Goal: Navigation & Orientation: Understand site structure

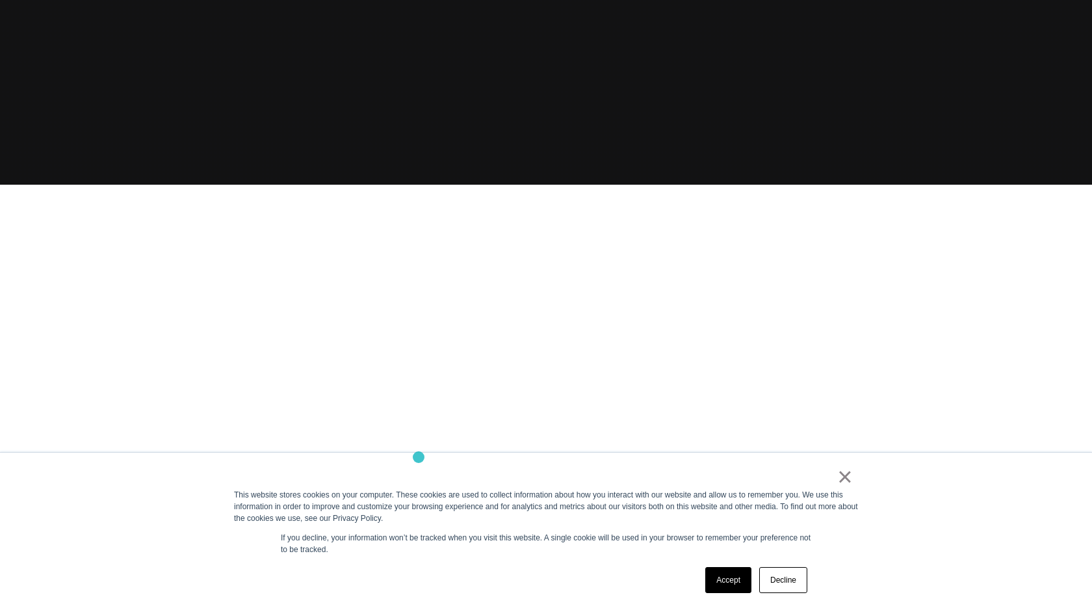
scroll to position [491, 0]
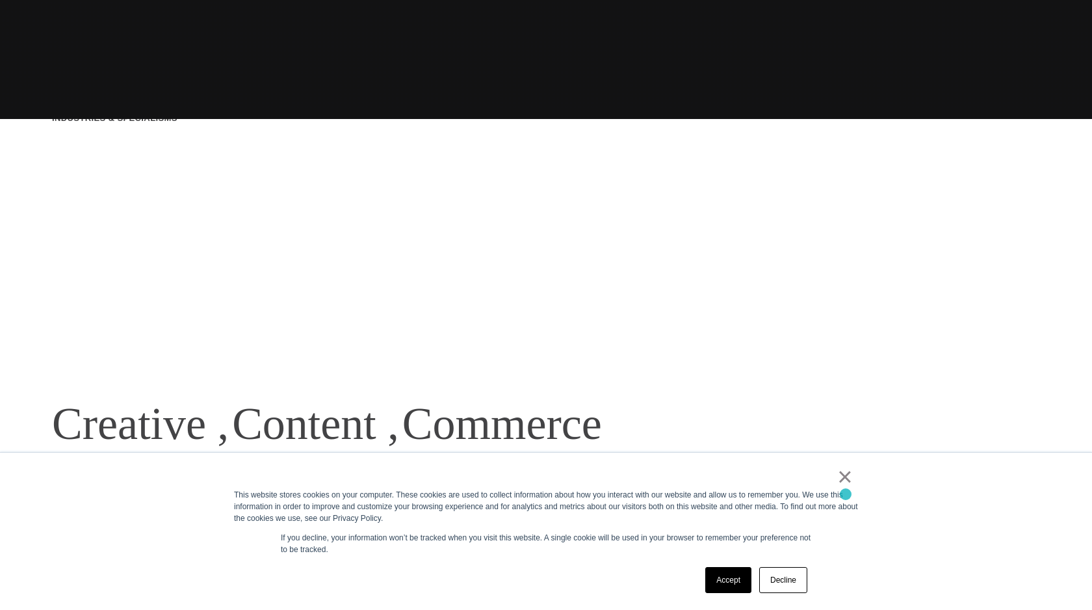
click at [847, 482] on link "×" at bounding box center [845, 477] width 16 height 12
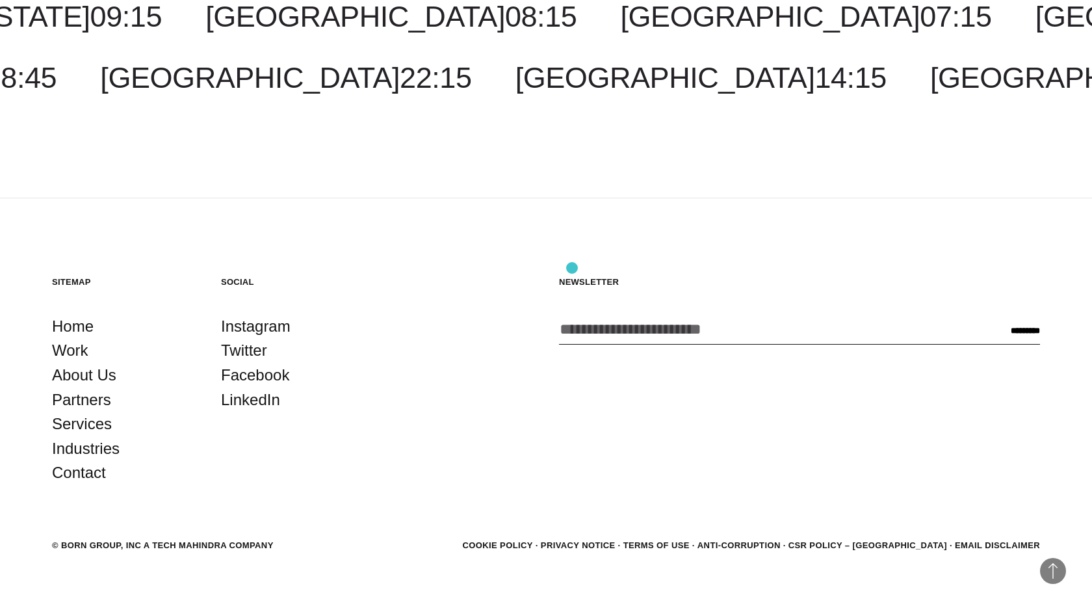
scroll to position [4184, 0]
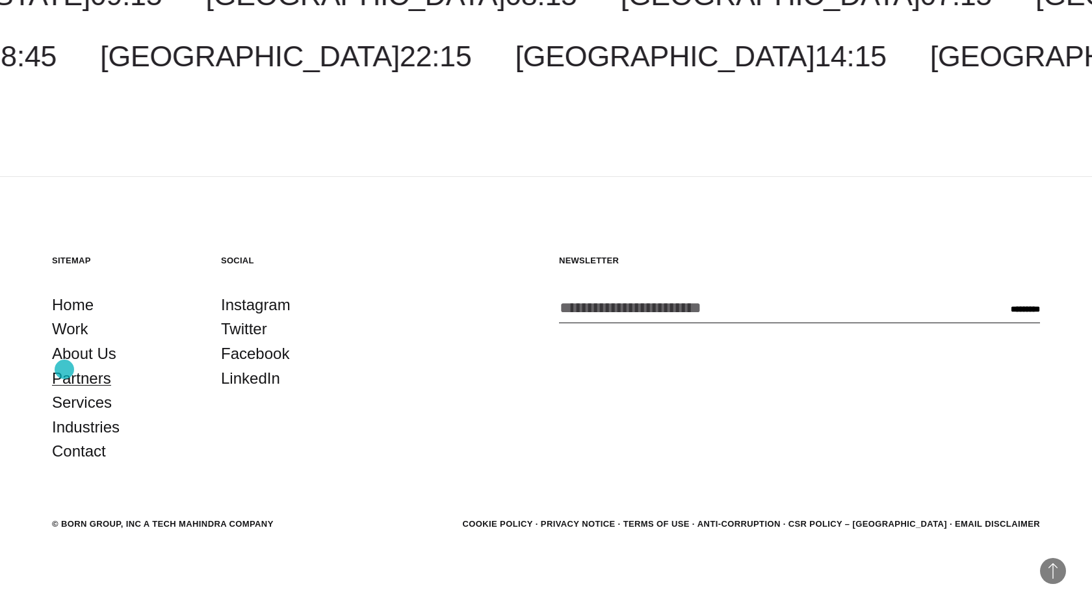
click at [64, 370] on link "Partners" at bounding box center [81, 378] width 59 height 25
click at [76, 357] on link "About Us" at bounding box center [84, 353] width 64 height 25
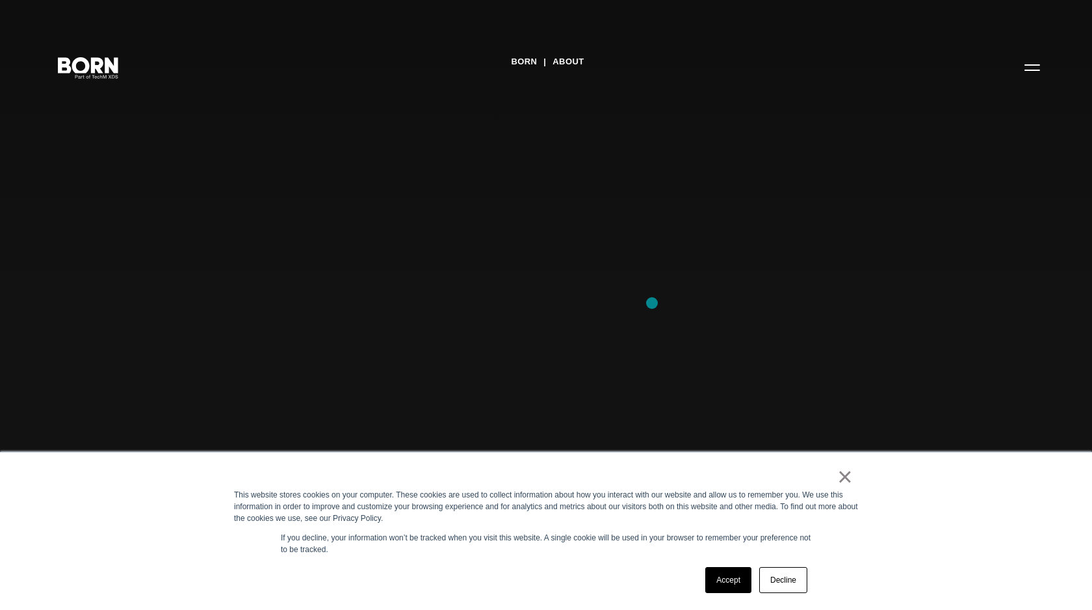
scroll to position [11, 0]
click at [554, 63] on link "About" at bounding box center [568, 62] width 31 height 20
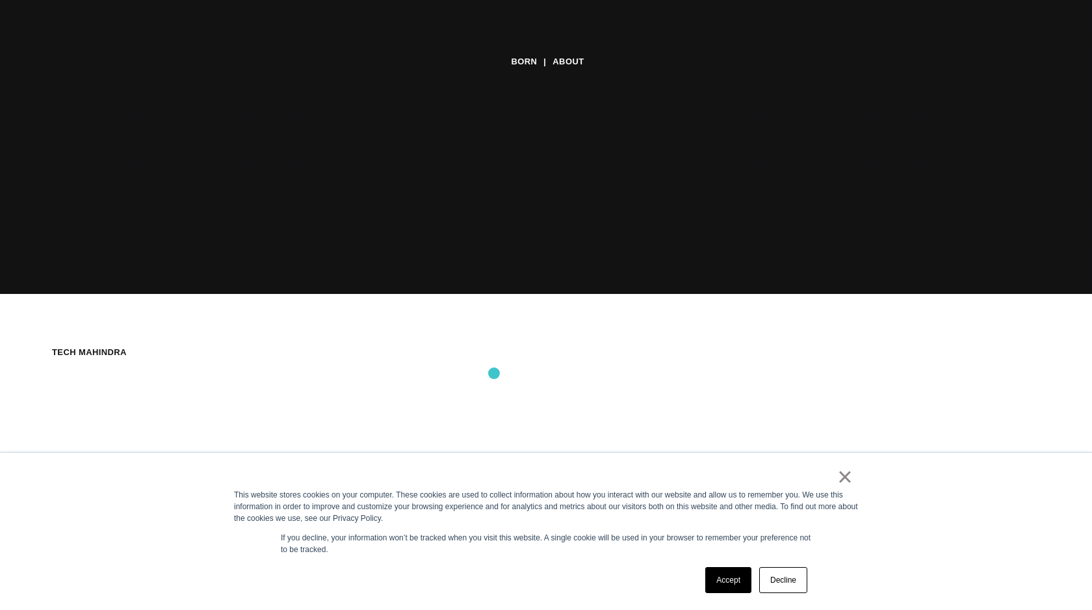
scroll to position [690, 0]
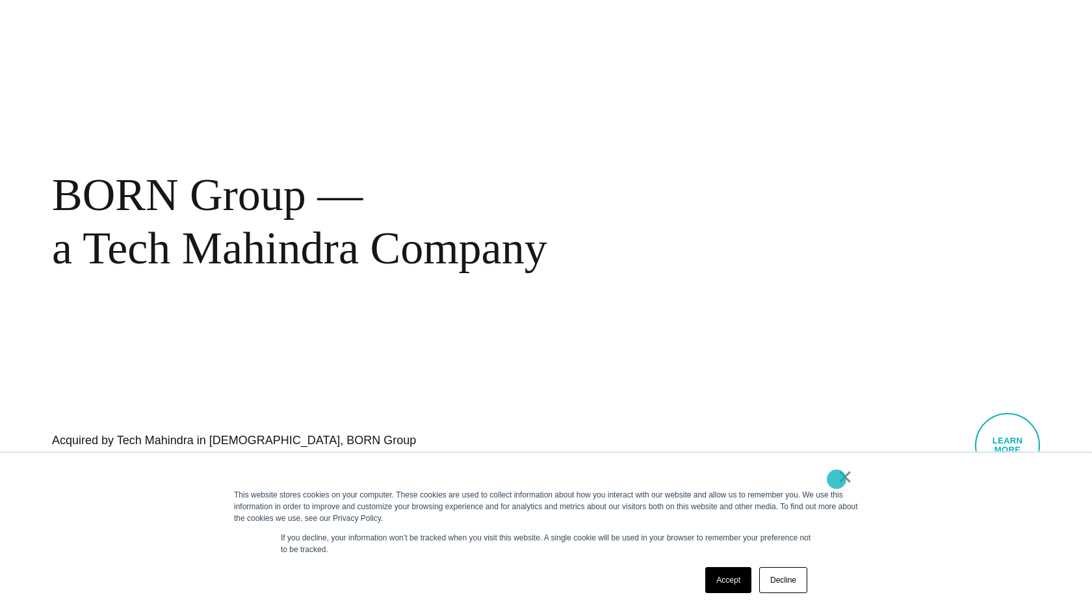
click at [837, 479] on div "×" at bounding box center [543, 480] width 619 height 18
click at [843, 482] on link "×" at bounding box center [845, 477] width 16 height 12
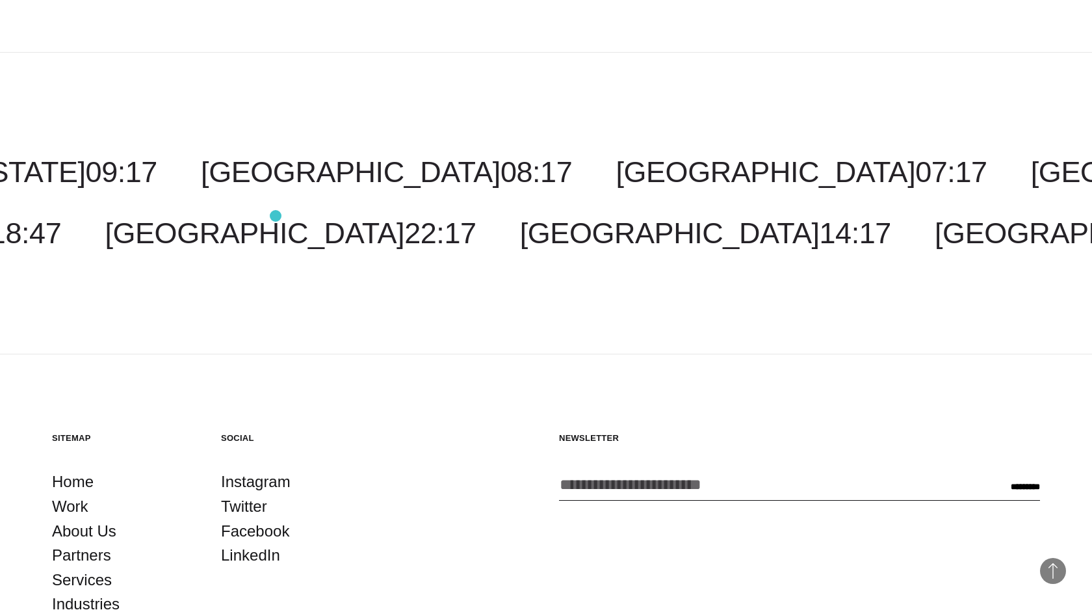
scroll to position [4924, 0]
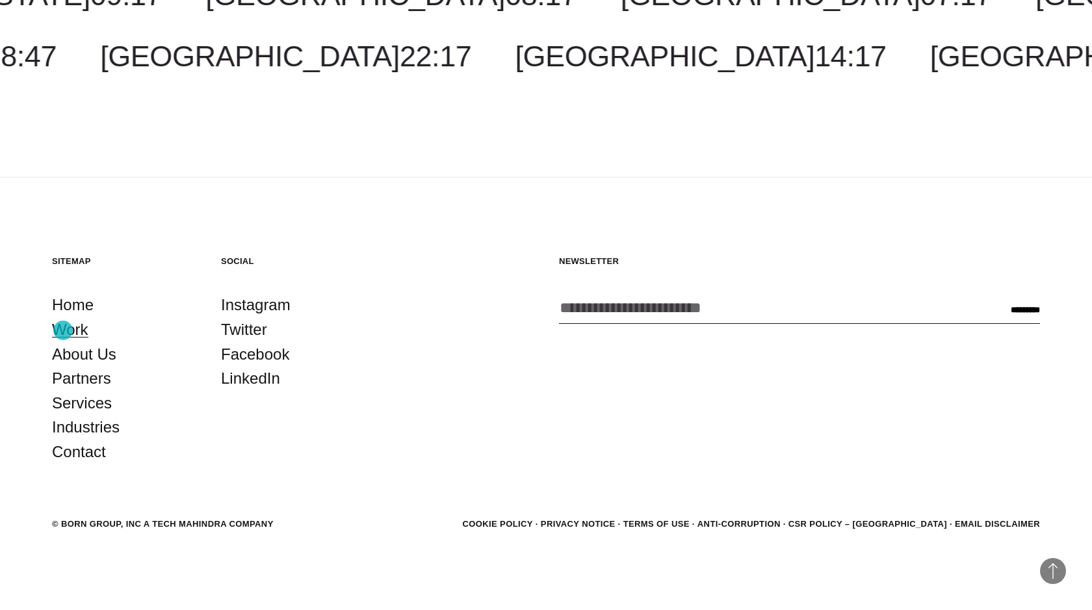
click at [62, 332] on link "Work" at bounding box center [70, 329] width 36 height 25
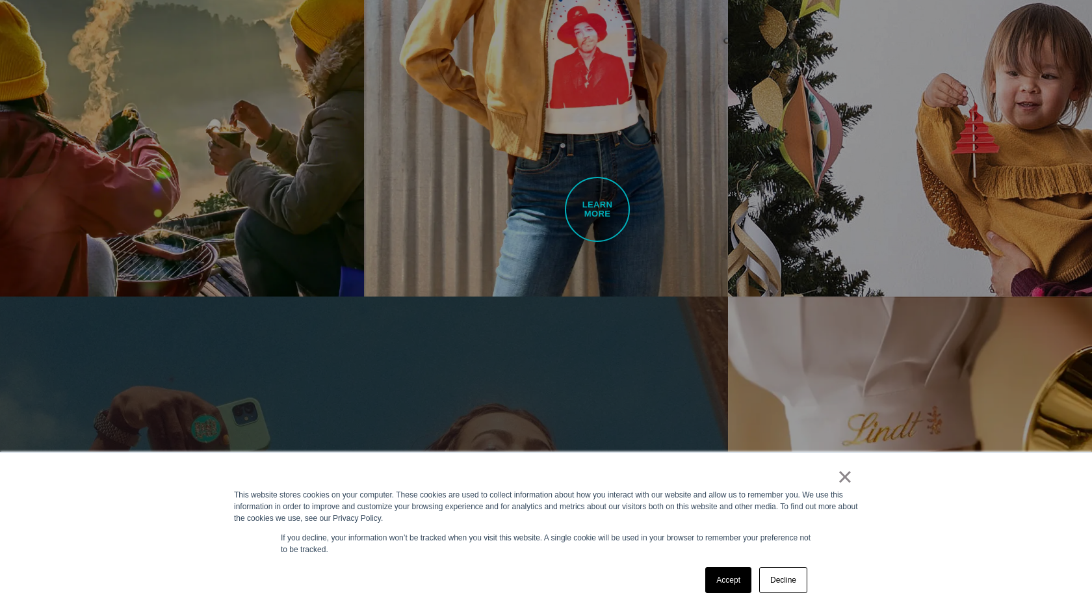
scroll to position [1650, 0]
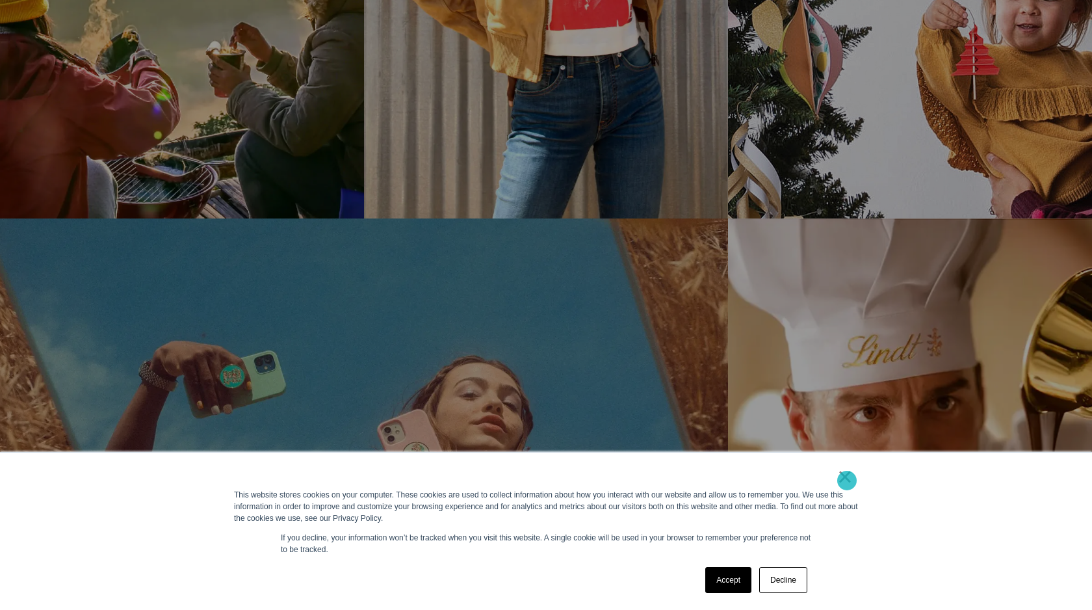
click at [847, 481] on link "×" at bounding box center [845, 477] width 16 height 12
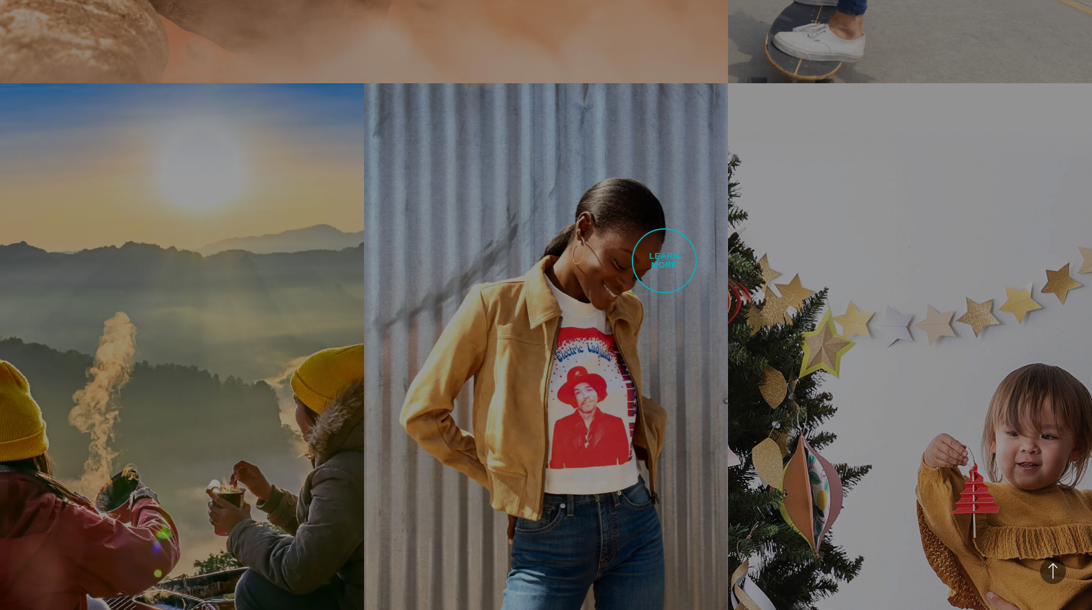
scroll to position [0, 0]
